Goal: Complete application form

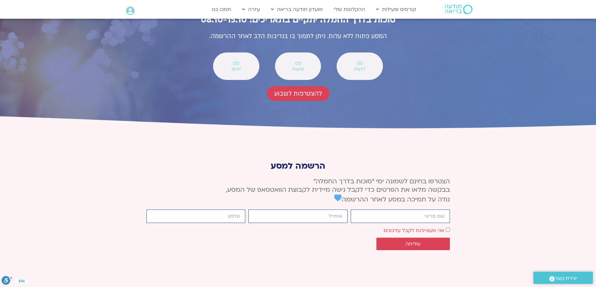
scroll to position [2283, 0]
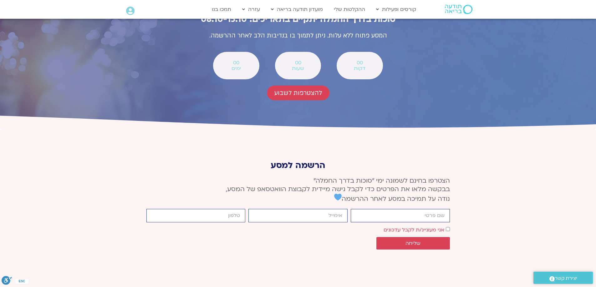
click at [431, 209] on input "firstname" at bounding box center [400, 215] width 99 height 13
type input "[PERSON_NAME]"
type input "[EMAIL_ADDRESS][DOMAIN_NAME]"
type input "0505915792"
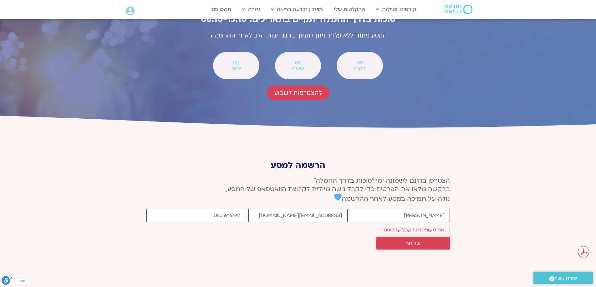
click at [422, 241] on span "שליחה" at bounding box center [413, 244] width 58 height 6
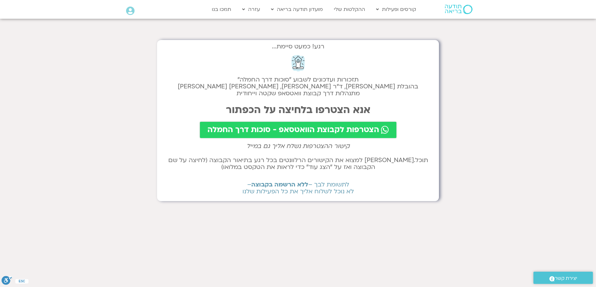
click at [295, 132] on span "הצטרפות לקבוצת הוואטסאפ - סוכות דרך החמלה" at bounding box center [293, 130] width 172 height 9
